Goal: Navigation & Orientation: Go to known website

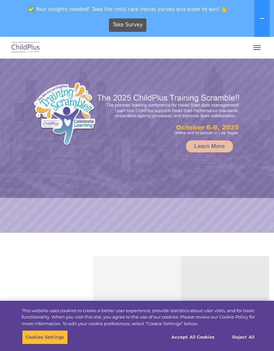
select select "MEDIUM"
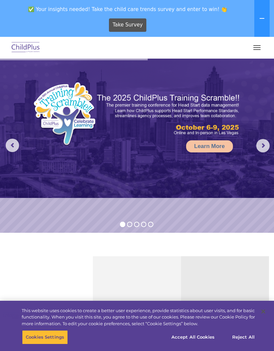
click at [255, 47] on button "button" at bounding box center [257, 47] width 14 height 11
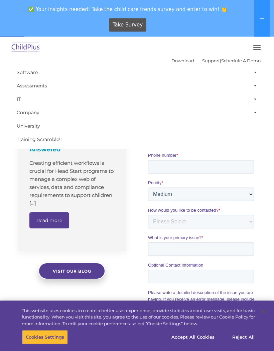
scroll to position [467, 0]
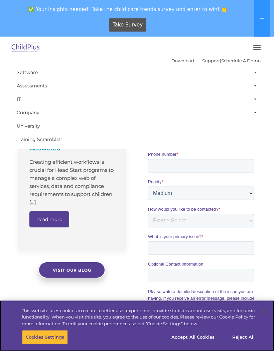
click at [238, 344] on button "Reject All" at bounding box center [244, 337] width 42 height 14
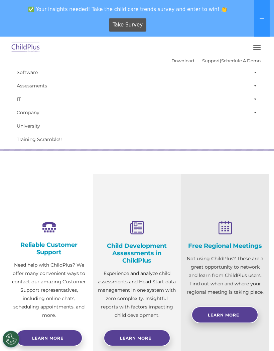
scroll to position [0, 0]
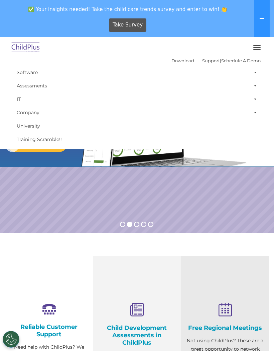
click at [262, 45] on button "button" at bounding box center [257, 47] width 14 height 11
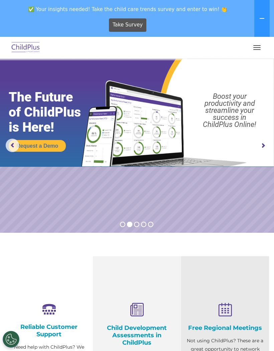
scroll to position [1, 0]
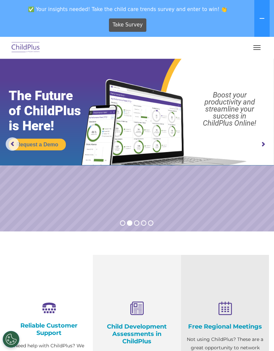
click at [15, 47] on img at bounding box center [25, 48] width 31 height 16
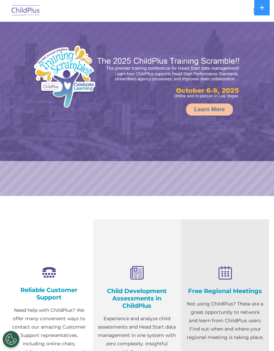
select select "MEDIUM"
